Goal: Find specific page/section: Find specific page/section

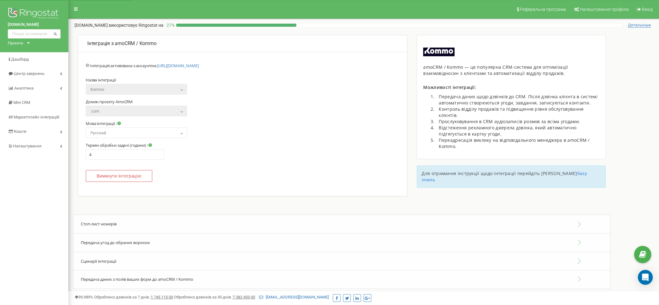
select select "ru"
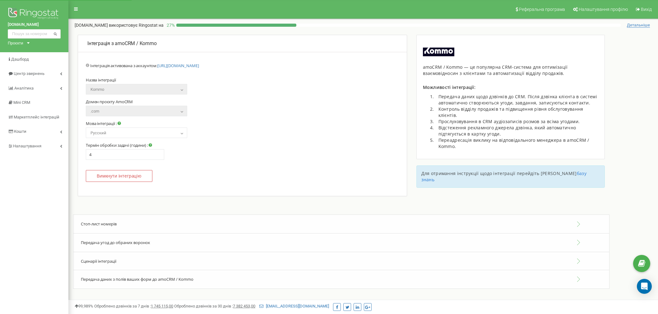
select select "ru"
